Goal: Information Seeking & Learning: Learn about a topic

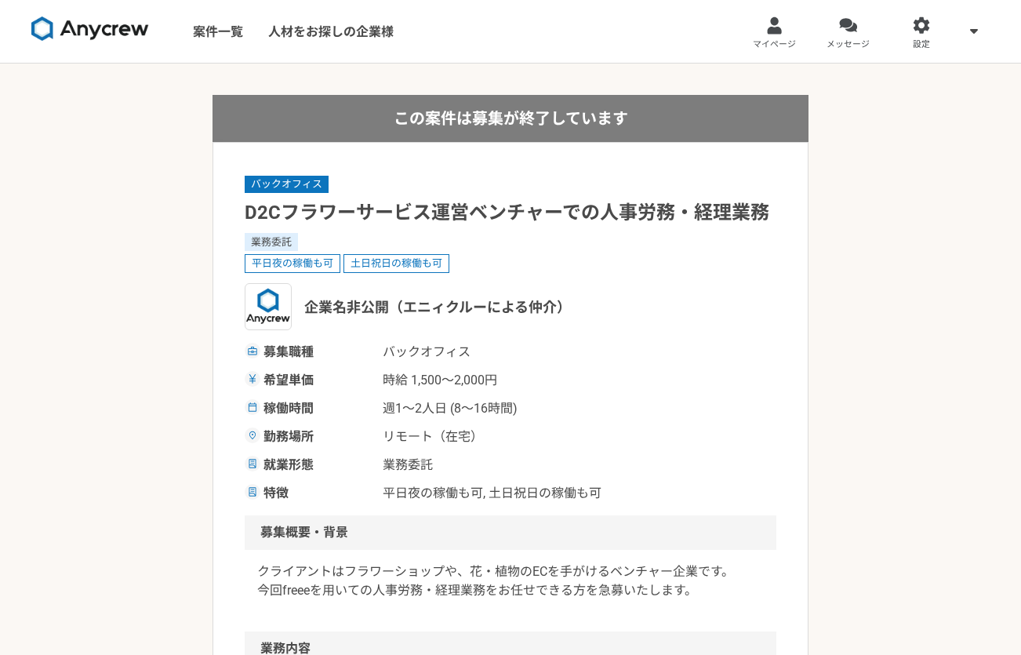
click at [93, 23] on img at bounding box center [90, 28] width 118 height 25
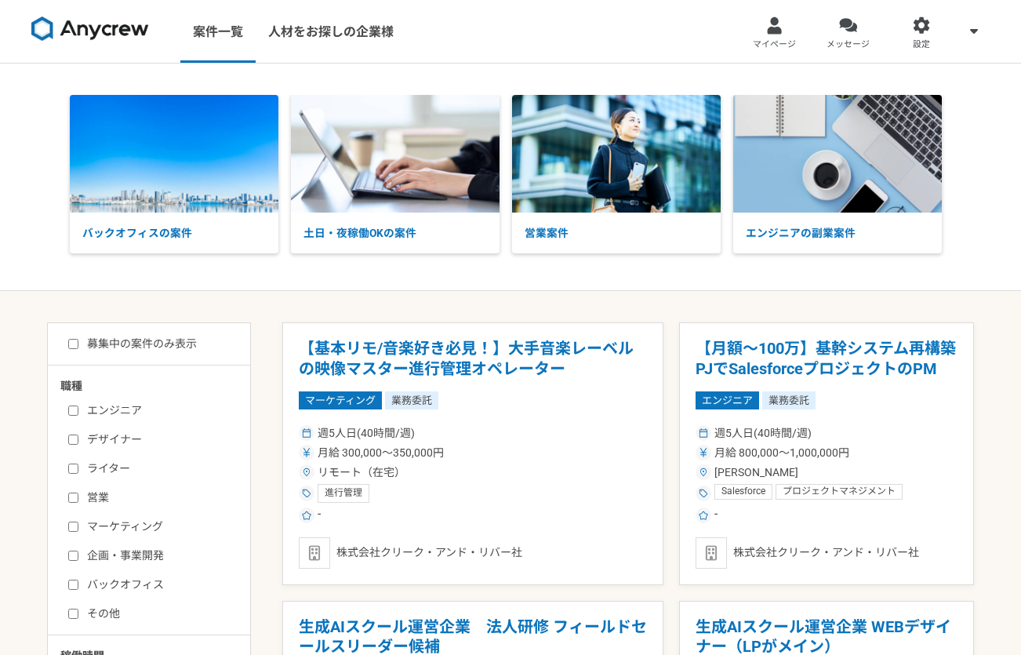
click at [129, 585] on label "バックオフィス" at bounding box center [158, 584] width 180 height 16
click at [78, 585] on input "バックオフィス" at bounding box center [73, 585] width 10 height 10
checkbox input "true"
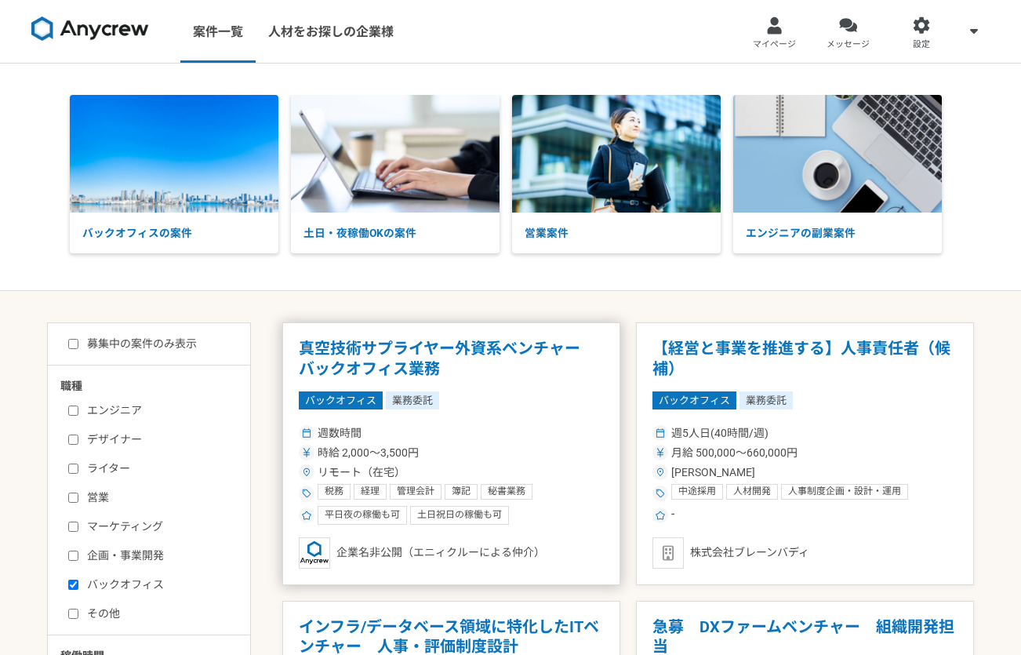
click at [533, 443] on div "週数時間 時給 2,000〜3,500円 リモート（在宅） 税務 経理 管理会計 簿記 秘書業務 Microsoft Office Microsoft Exc…" at bounding box center [451, 473] width 305 height 103
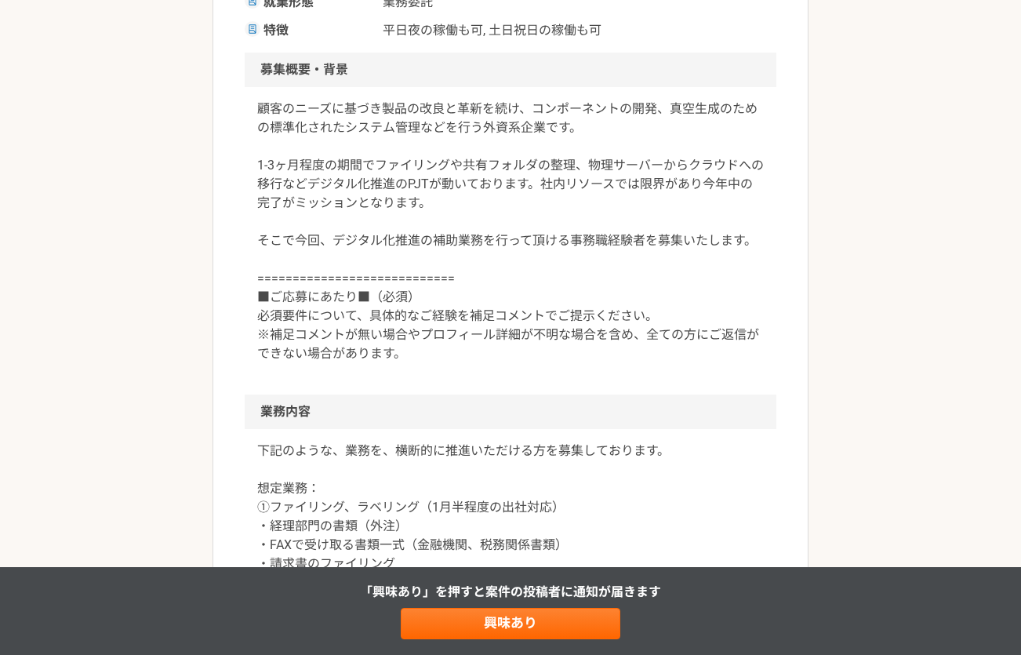
scroll to position [448, 0]
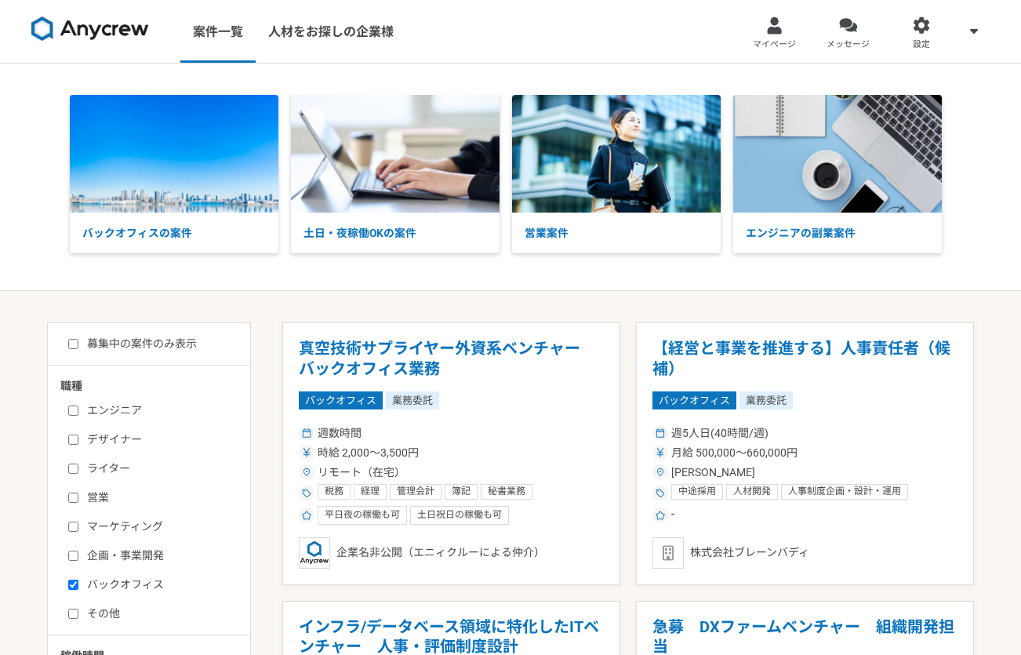
click at [109, 27] on img at bounding box center [90, 28] width 118 height 25
